Goal: Communication & Community: Answer question/provide support

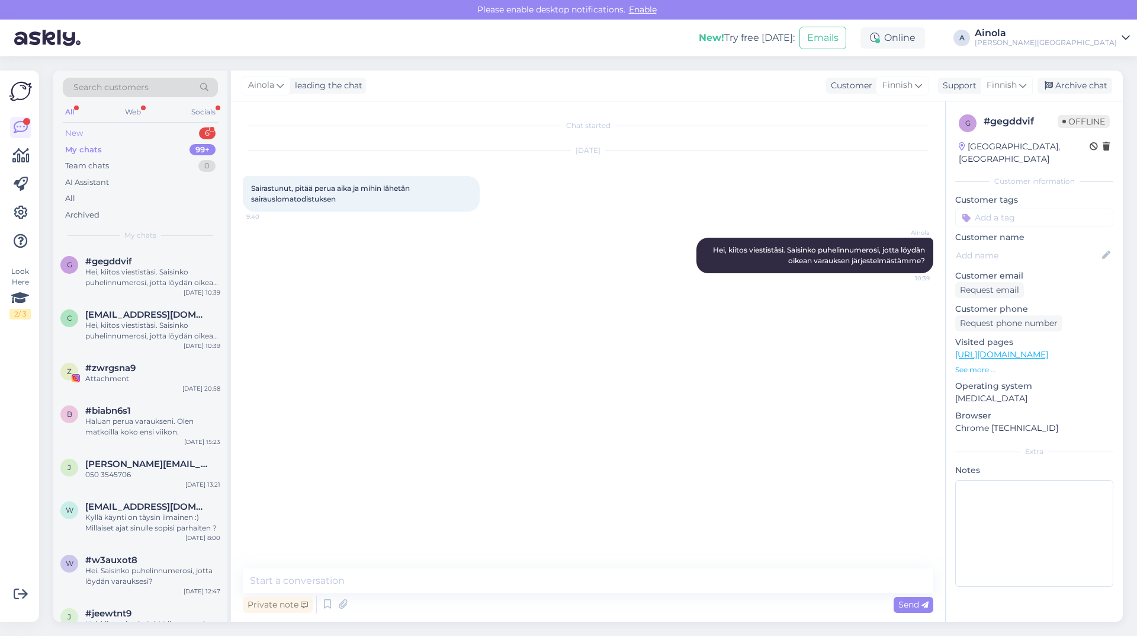
click at [113, 134] on div "New 6" at bounding box center [140, 133] width 155 height 17
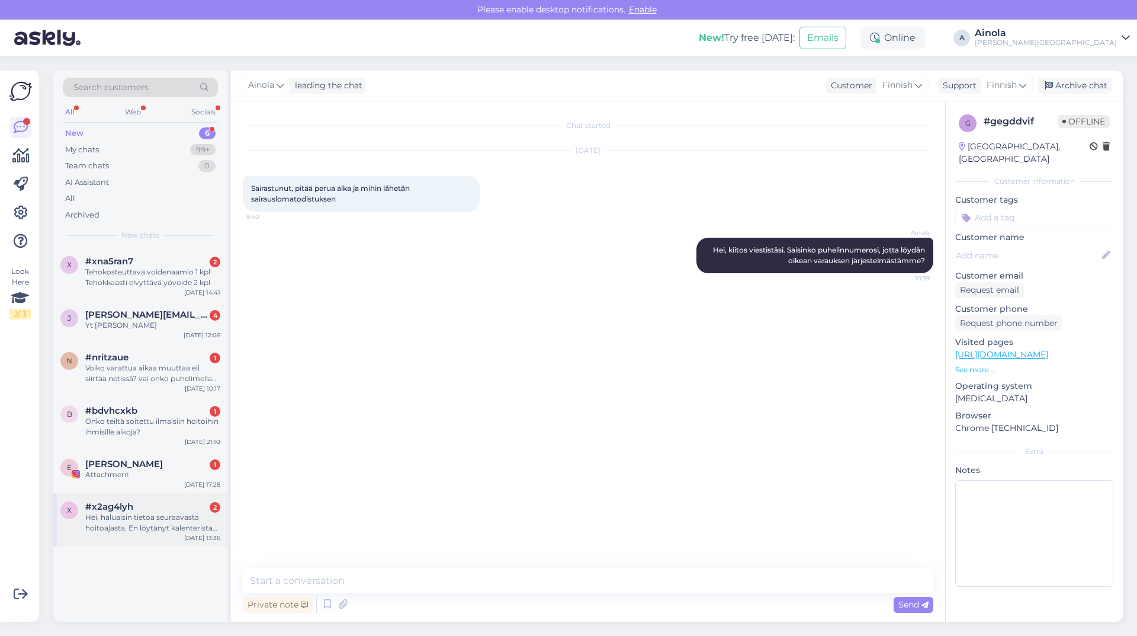
click at [148, 508] on div "#x2ag4lyh 2" at bounding box center [152, 506] width 135 height 11
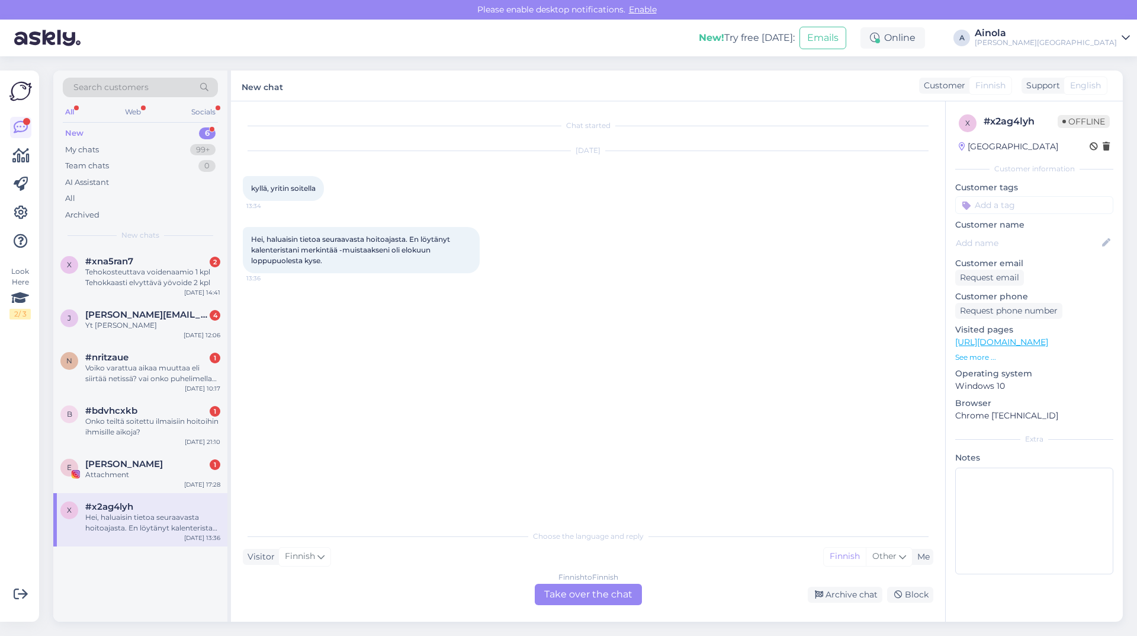
click at [573, 590] on div "Finnish to Finnish Take over the chat" at bounding box center [588, 594] width 107 height 21
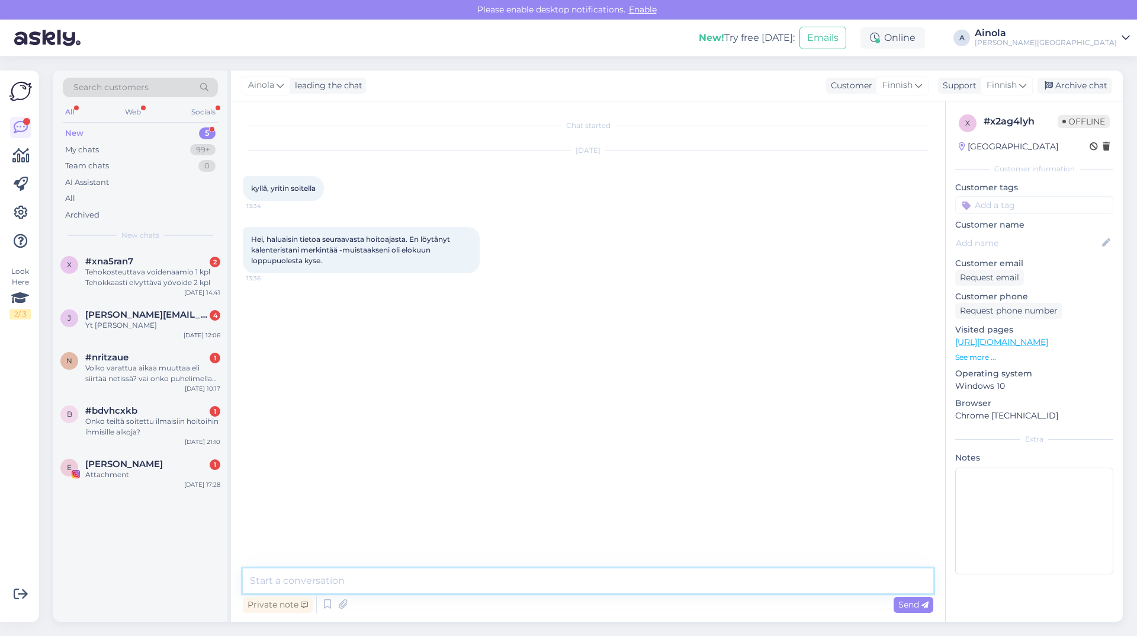
click at [297, 581] on textarea at bounding box center [588, 580] width 691 height 25
drag, startPoint x: 722, startPoint y: 576, endPoint x: 223, endPoint y: 595, distance: 499.2
click at [226, 595] on div "Search customers All Web Socials New 5 My chats 99+ Team chats 0 AI Assistant A…" at bounding box center [588, 345] width 1070 height 551
type textarea "Hei, kiitos viestistäsi. Saisinko puhelinnumerosi, jotta löydän tietosi järjest…"
click at [902, 610] on div "Send" at bounding box center [914, 605] width 40 height 16
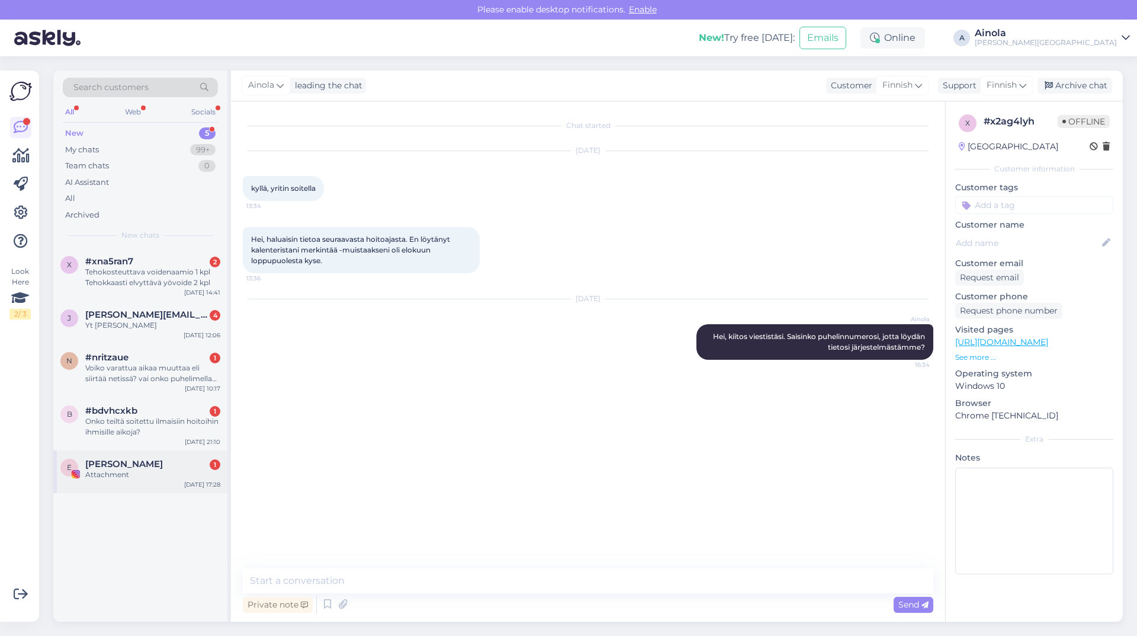
click at [102, 468] on span "[PERSON_NAME]" at bounding box center [124, 464] width 78 height 11
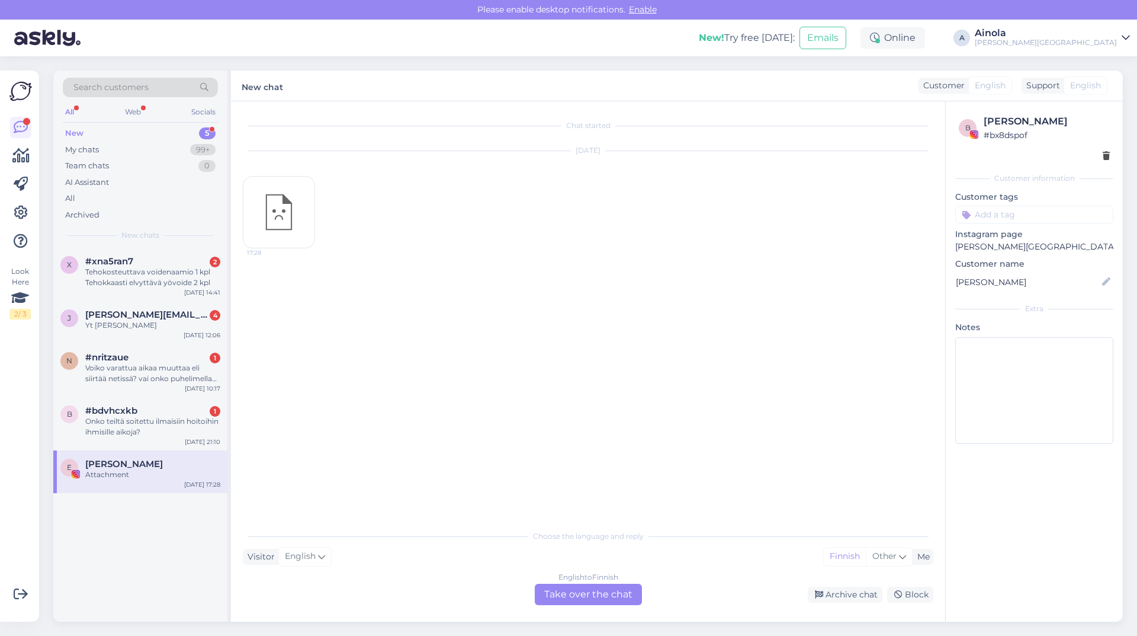
click at [552, 591] on div "English to Finnish Take over the chat" at bounding box center [588, 594] width 107 height 21
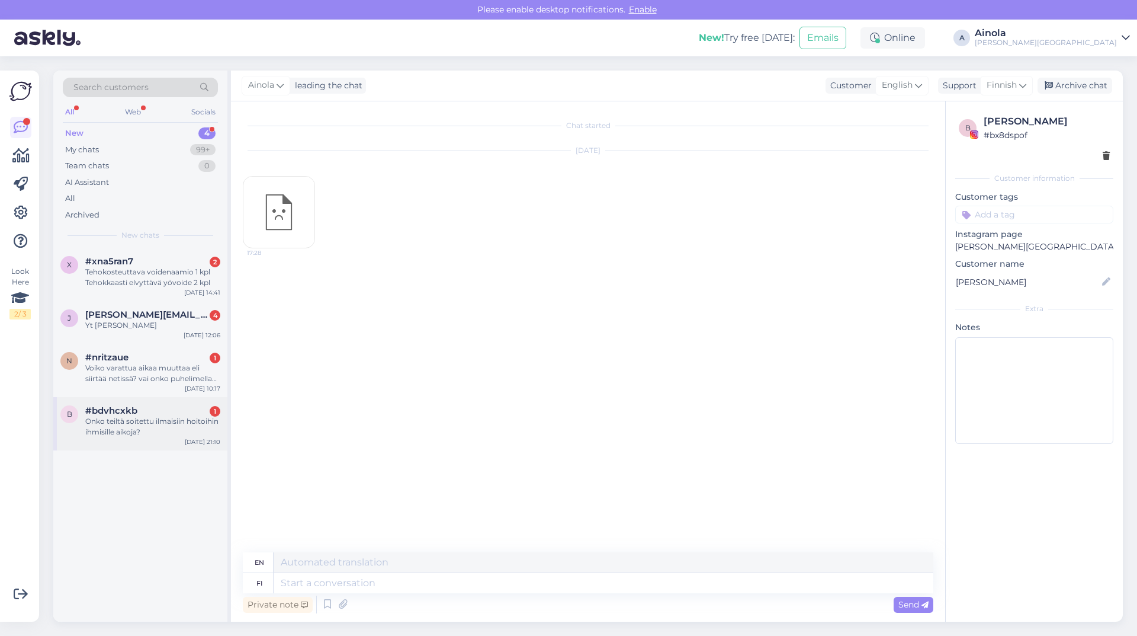
click at [182, 416] on div "Onko teiltä soitettu ilmaisiin hoitoihin ihmisille aikoja?" at bounding box center [152, 426] width 135 height 21
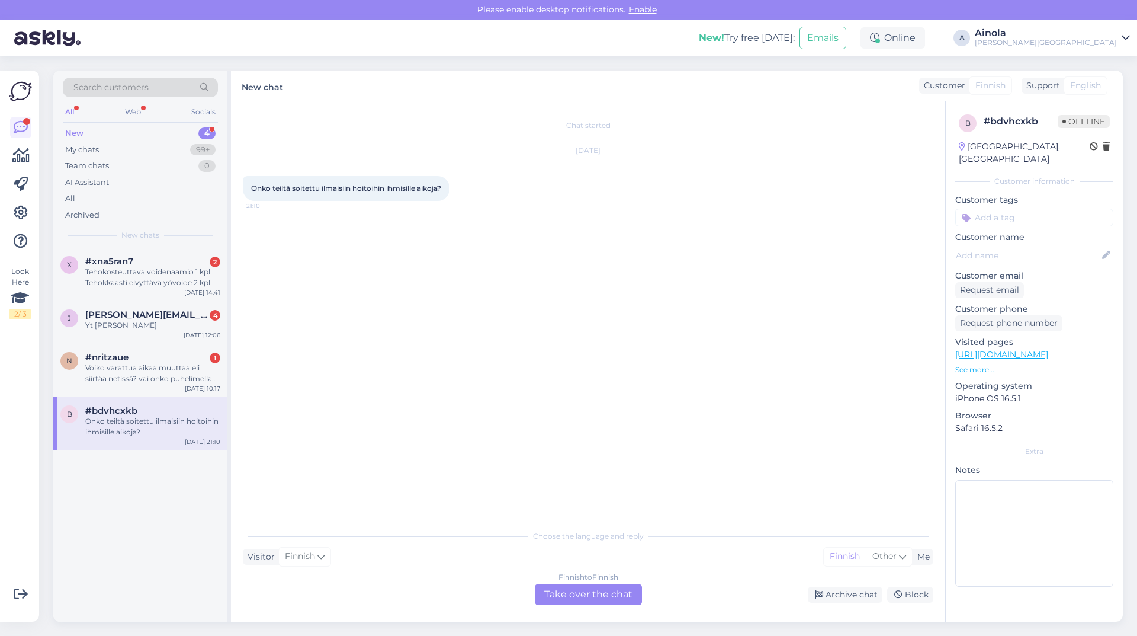
click at [567, 598] on div "Finnish to Finnish Take over the chat" at bounding box center [588, 594] width 107 height 21
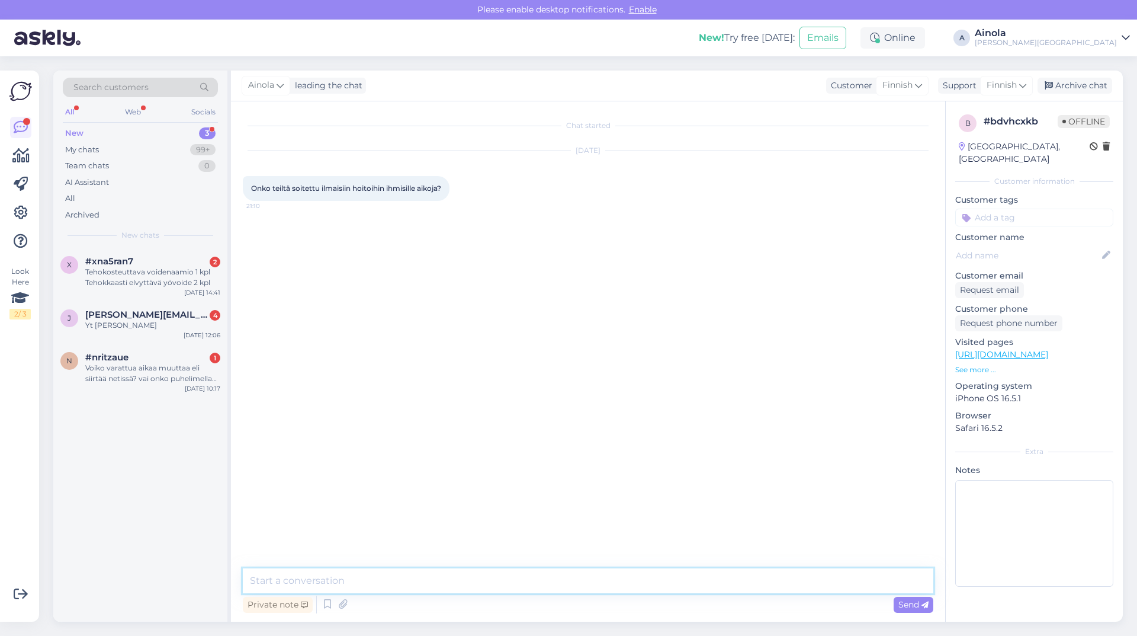
click at [306, 579] on textarea at bounding box center [588, 580] width 691 height 25
type textarea "Hei, kiitos viestistäsi. Kyllä tämä on tapamme markkinoida palvelujamme. Kutsum…"
click at [915, 606] on span "Send" at bounding box center [914, 604] width 30 height 11
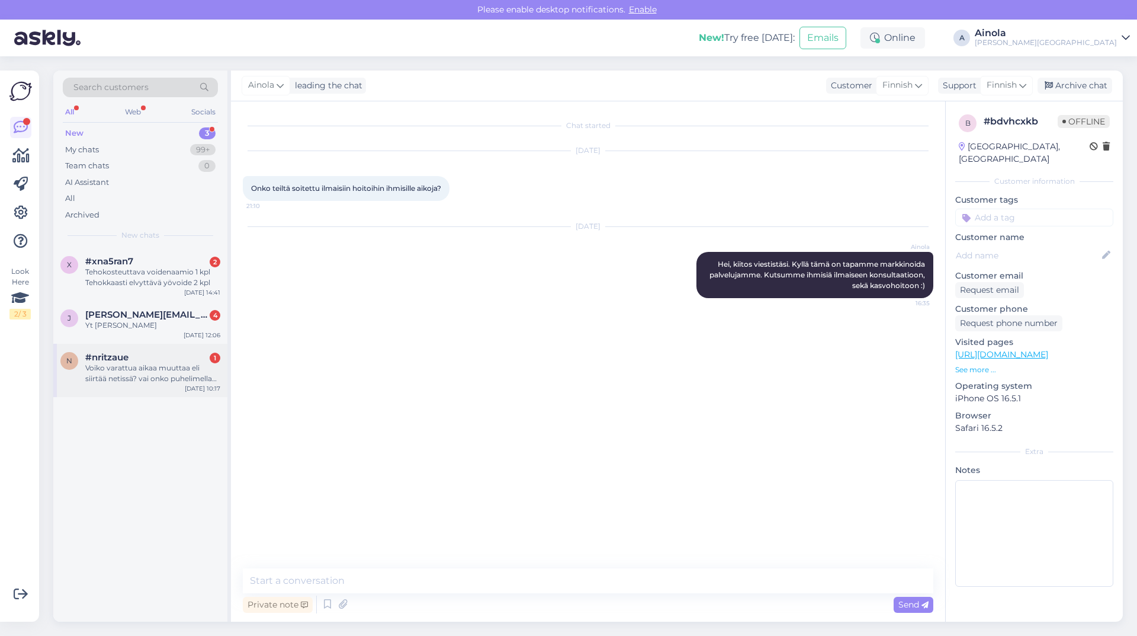
click at [84, 351] on div "n #nritzaue 1 Voiko varattua aikaa muuttaa eli siirtää netissä? vai onko puheli…" at bounding box center [140, 370] width 174 height 53
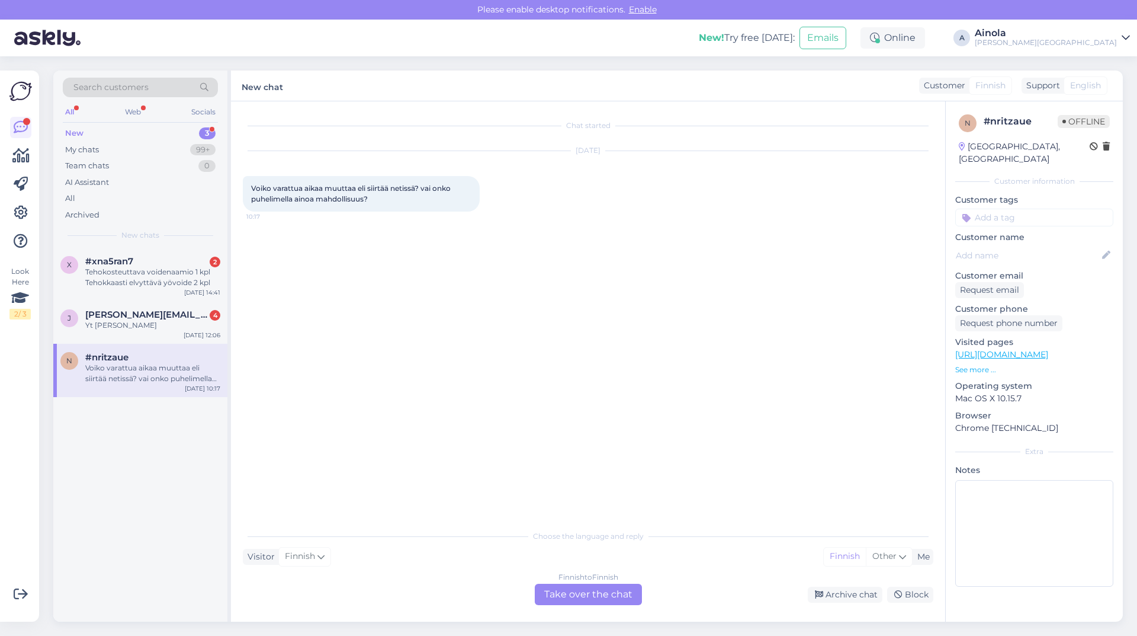
click at [600, 597] on div "Finnish to Finnish Take over the chat" at bounding box center [588, 594] width 107 height 21
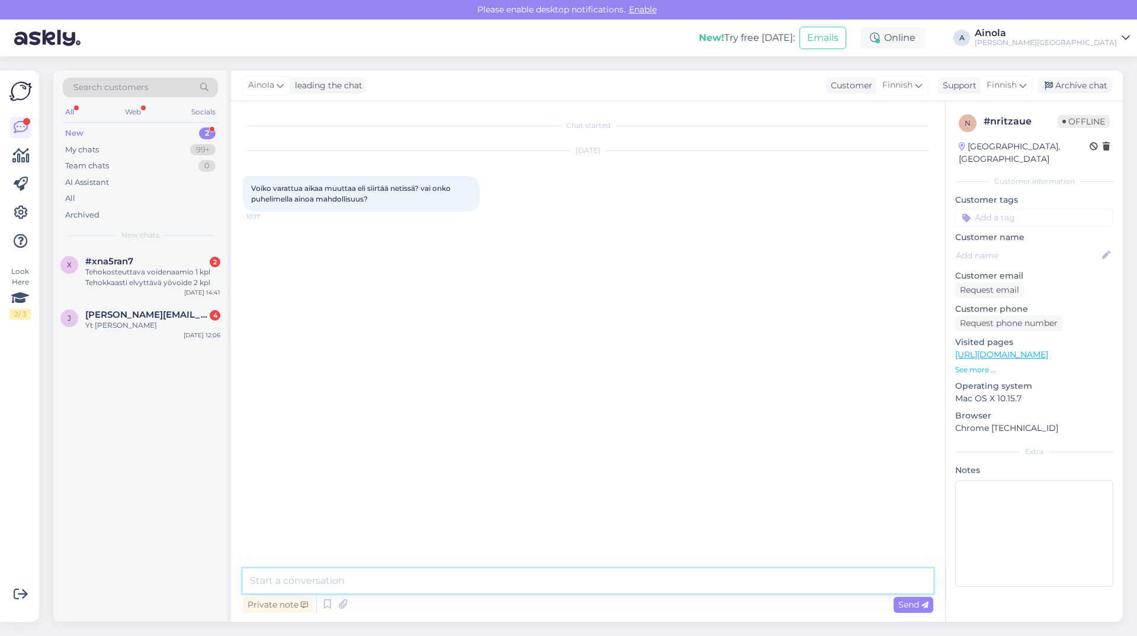
click at [351, 579] on textarea at bounding box center [588, 580] width 691 height 25
paste textarea "Hei, kiitos viestistäsi. Saisinko puhelinnumerosi, jotta löydän tietosi järjest…"
click at [348, 577] on textarea "Hei, kiitos viestistäsi. Saisinko puhelinnumerosi, jotta löydän tietosi järjest…" at bounding box center [588, 580] width 691 height 25
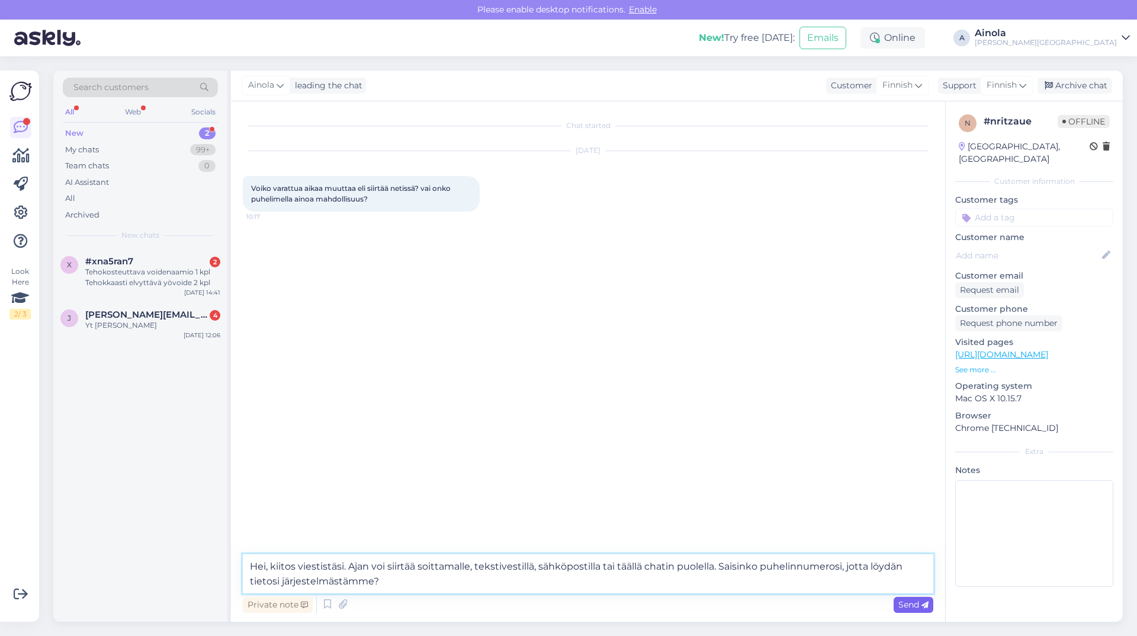
type textarea "Hei, kiitos viestistäsi. Ajan voi siirtää soittamalle, tekstivestillä, sähköpos…"
click at [902, 605] on span "Send" at bounding box center [914, 604] width 30 height 11
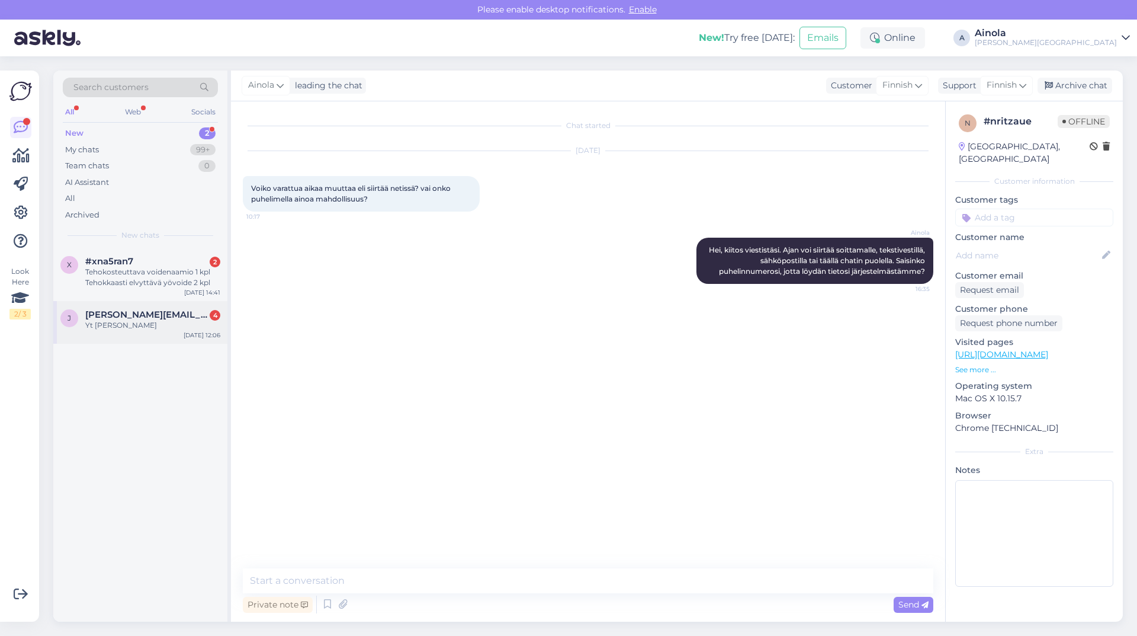
click at [130, 320] on div "Yt [PERSON_NAME]" at bounding box center [152, 325] width 135 height 11
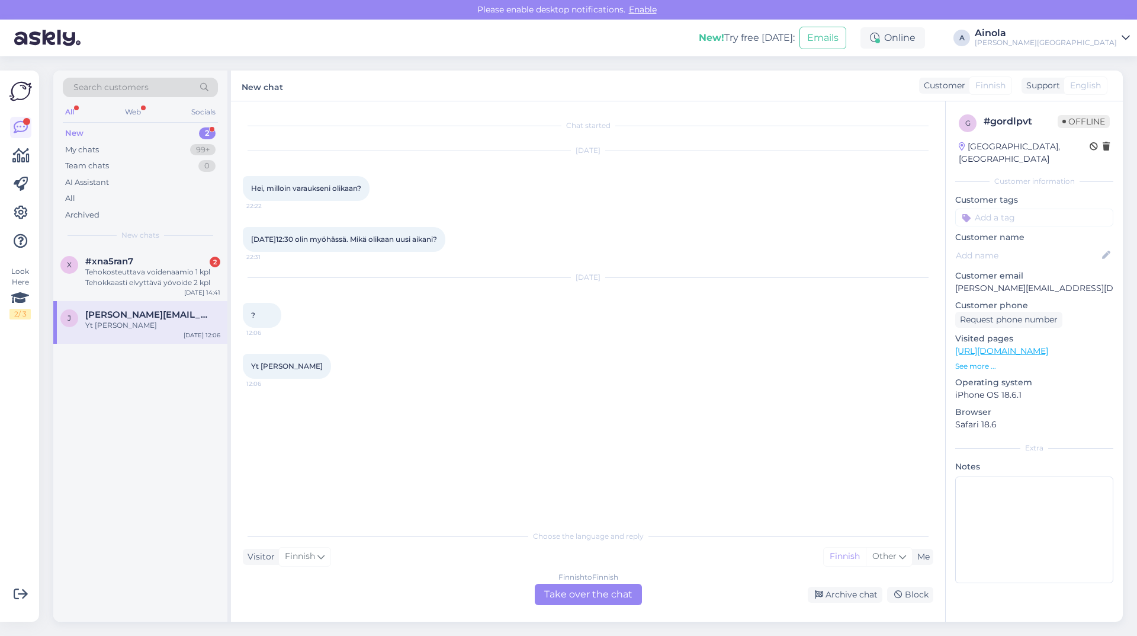
click at [588, 601] on div "Finnish to Finnish Take over the chat" at bounding box center [588, 594] width 107 height 21
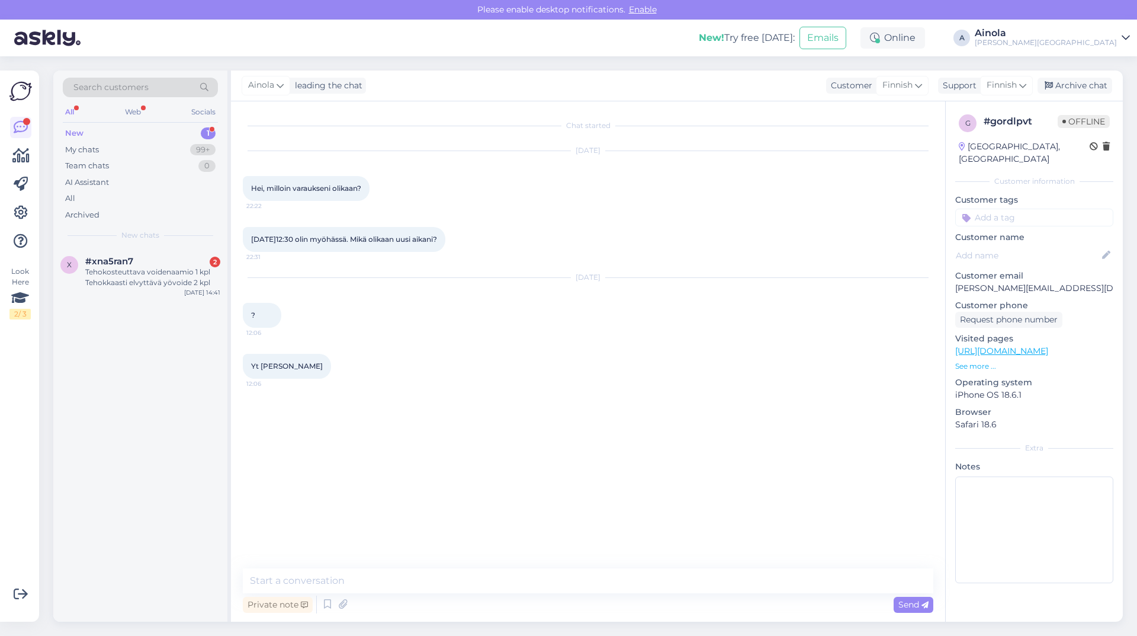
click at [318, 366] on div "Yt [PERSON_NAME] 12:06" at bounding box center [287, 366] width 88 height 25
drag, startPoint x: 315, startPoint y: 366, endPoint x: 261, endPoint y: 371, distance: 54.2
click at [261, 371] on div "Yt [PERSON_NAME] 12:06" at bounding box center [287, 366] width 88 height 25
copy span "[PERSON_NAME]"
click at [308, 563] on div "Chat started [DATE] Hei, milloin varaukseni olikaan? 22:22 [DATE]12:30 olin myö…" at bounding box center [588, 361] width 714 height 520
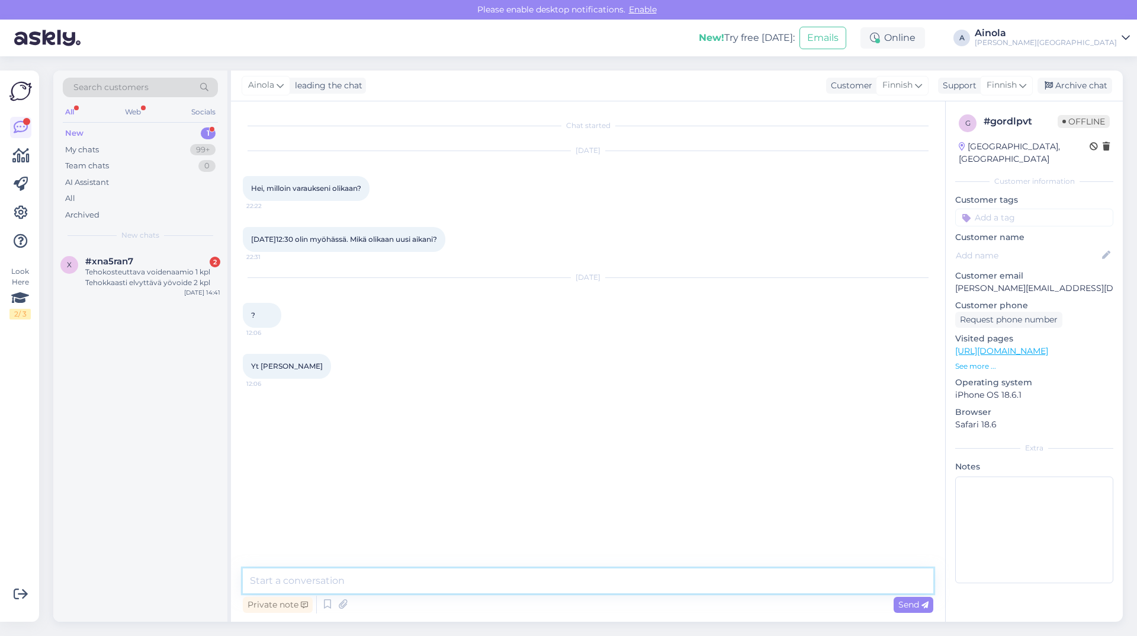
click at [306, 579] on textarea at bounding box center [588, 580] width 691 height 25
click at [92, 146] on div "My chats" at bounding box center [82, 150] width 34 height 12
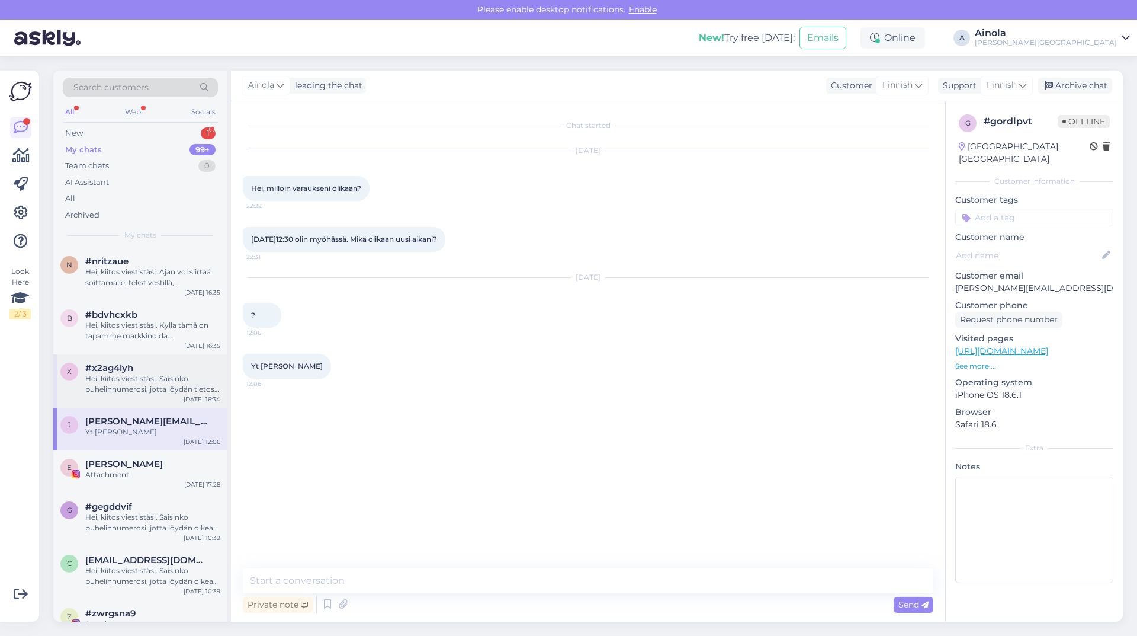
click at [136, 371] on div "#x2ag4lyh" at bounding box center [152, 368] width 135 height 11
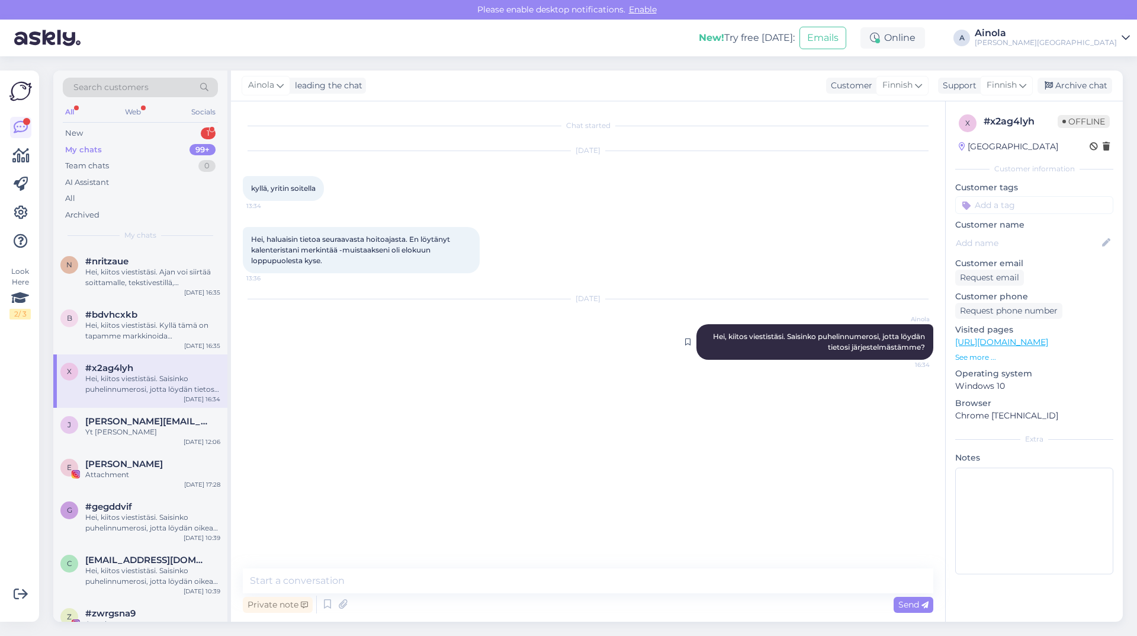
drag, startPoint x: 705, startPoint y: 334, endPoint x: 930, endPoint y: 348, distance: 225.5
click at [930, 348] on div "[PERSON_NAME], kiitos viestistäsi. Saisinko puhelinnumerosi, jotta löydän tieto…" at bounding box center [815, 342] width 237 height 36
copy span "Hei, kiitos viestistäsi. Saisinko puhelinnumerosi, jotta löydän tietosi järjest…"
click at [117, 123] on div "Search customers All Web Socials New 1 My chats 99+ Team chats 0 AI Assistant A…" at bounding box center [140, 158] width 174 height 177
click at [92, 132] on div "New 1" at bounding box center [140, 133] width 155 height 17
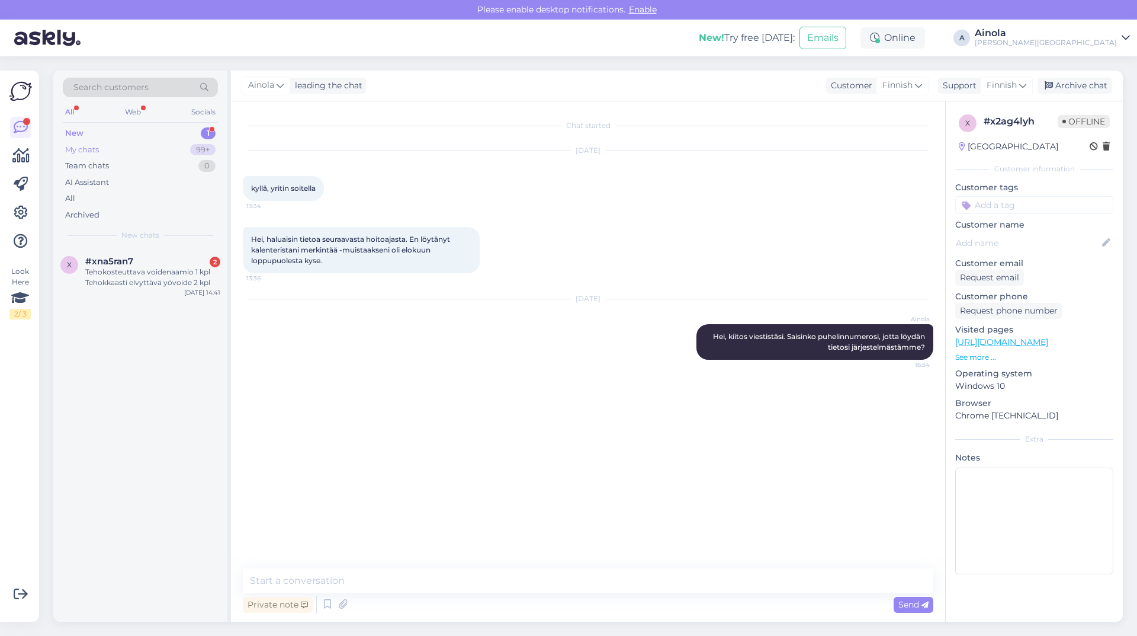
click at [92, 153] on div "My chats" at bounding box center [82, 150] width 34 height 12
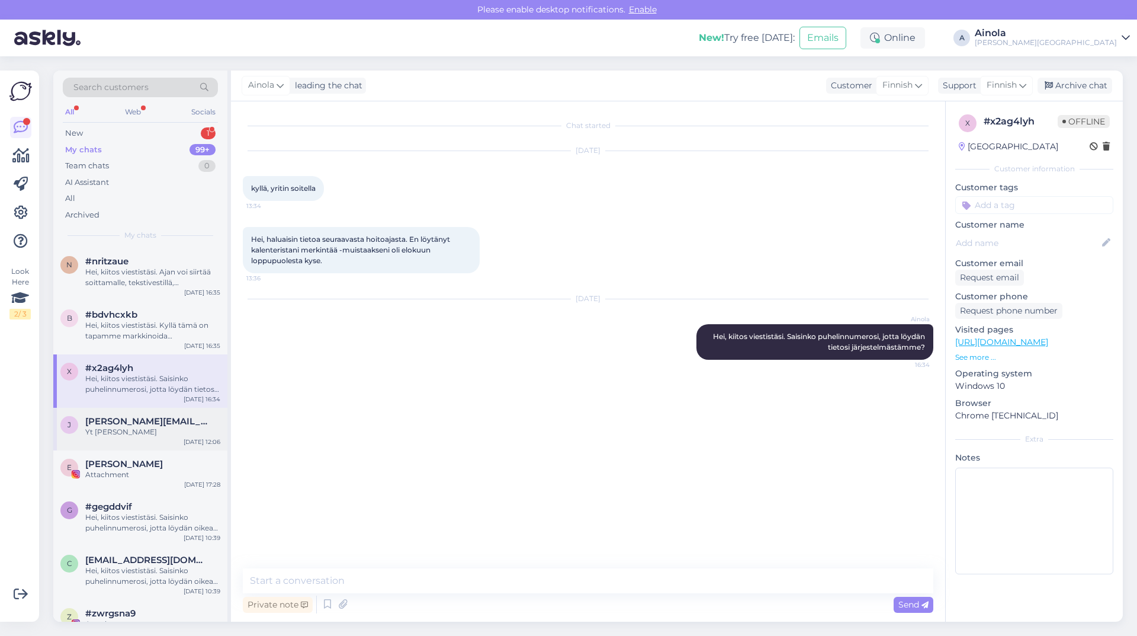
click at [157, 431] on div "Yt [PERSON_NAME]" at bounding box center [152, 432] width 135 height 11
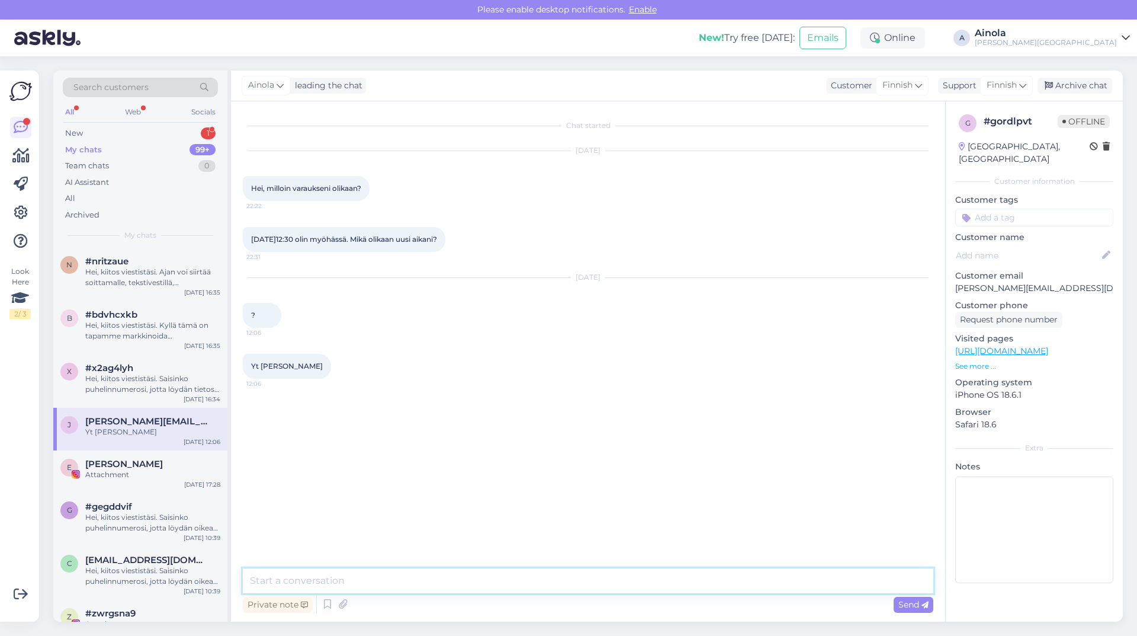
click at [386, 578] on textarea at bounding box center [588, 580] width 691 height 25
paste textarea "Hei, kiitos viestistäsi. Saisinko puhelinnumerosi, jotta löydän tietosi järjest…"
type textarea "Hei, kiitos viestistäsi. Saisinko puhelinnumerosi, jotta löydän tietosi järjest…"
click at [914, 602] on span "Send" at bounding box center [914, 604] width 30 height 11
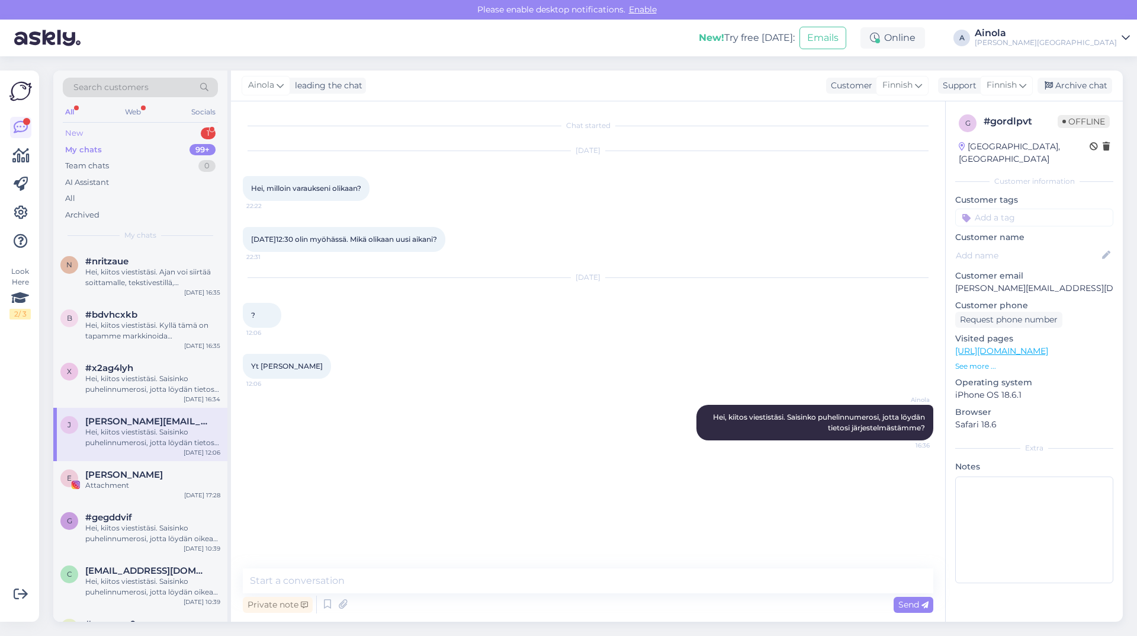
click at [118, 133] on div "New 1" at bounding box center [140, 133] width 155 height 17
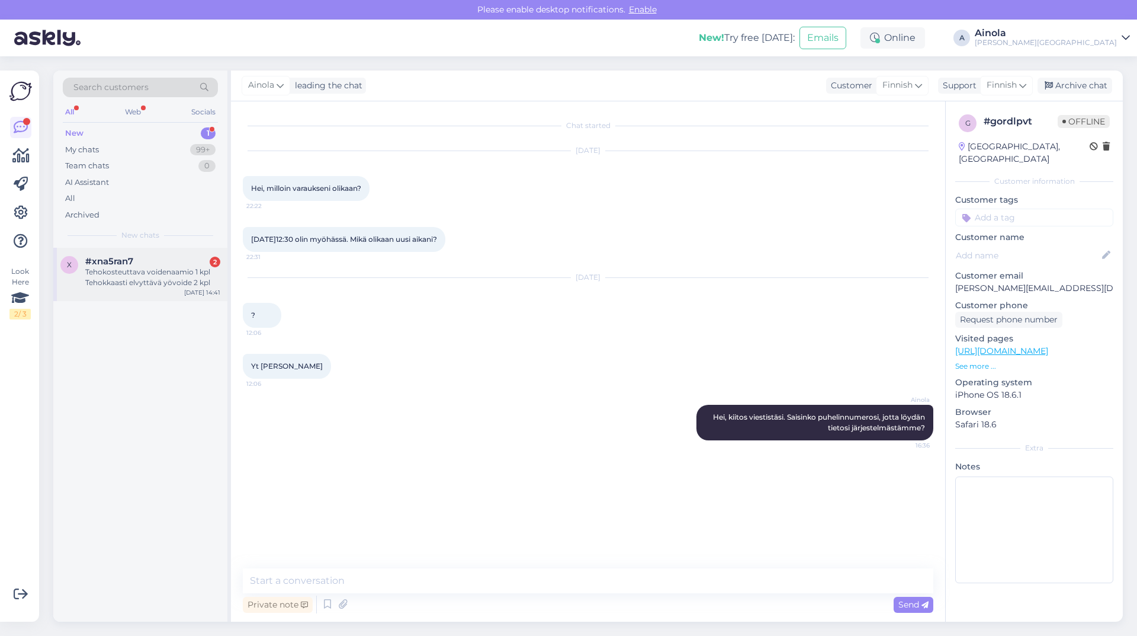
click at [98, 272] on div "Tehokosteuttava voidenaamio 1 kpl Tehokkaasti elvyttävä yövoide 2 kpl" at bounding box center [152, 277] width 135 height 21
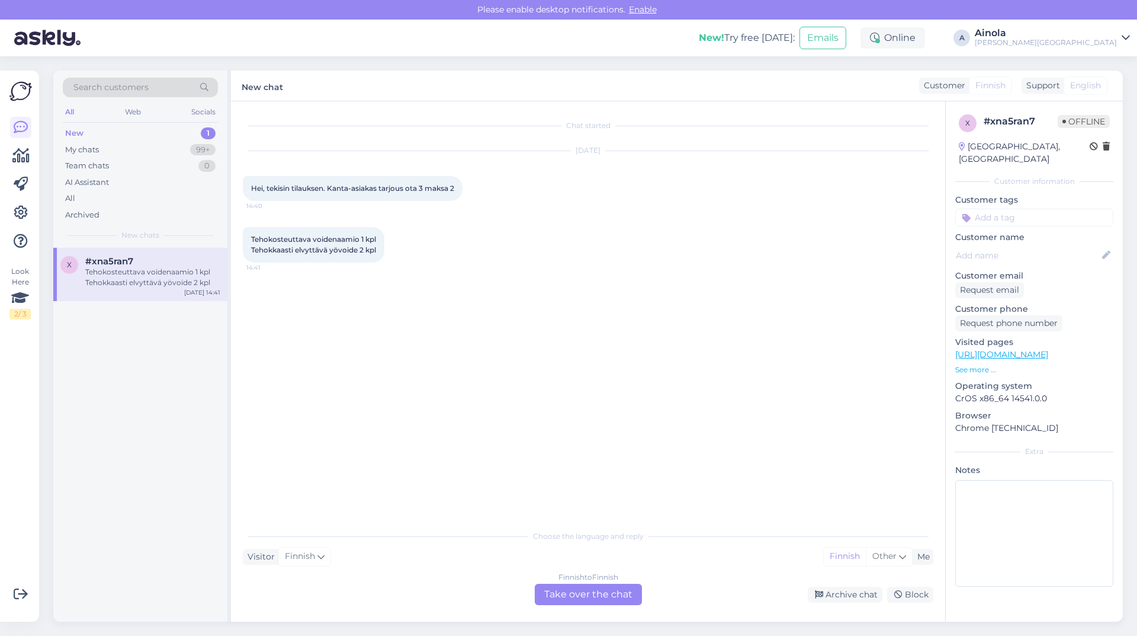
click at [594, 600] on div "Finnish to Finnish Take over the chat" at bounding box center [588, 594] width 107 height 21
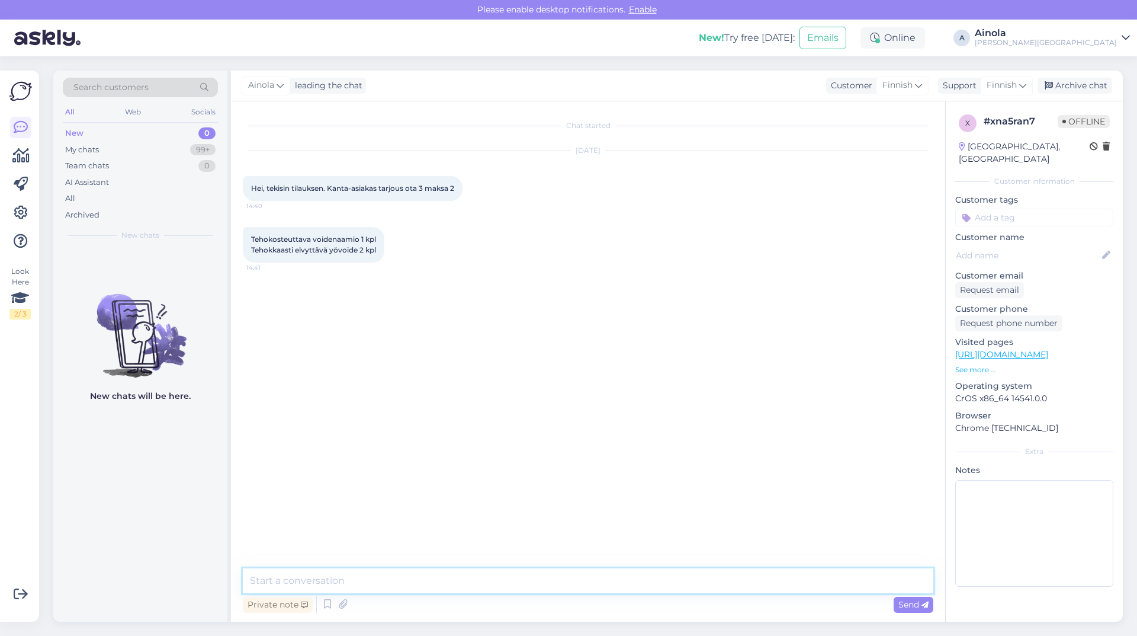
click at [476, 570] on textarea at bounding box center [588, 580] width 691 height 25
paste textarea "Hei, kiitos viestistäsi. Saisinko puhelinnumerosi, jotta löydän tietosi järjest…"
type textarea "Hei, kiitos viestistäsi. Saisinko puhelinnumerosi, jotta löydän tietosi järjest…"
